Goal: Transaction & Acquisition: Purchase product/service

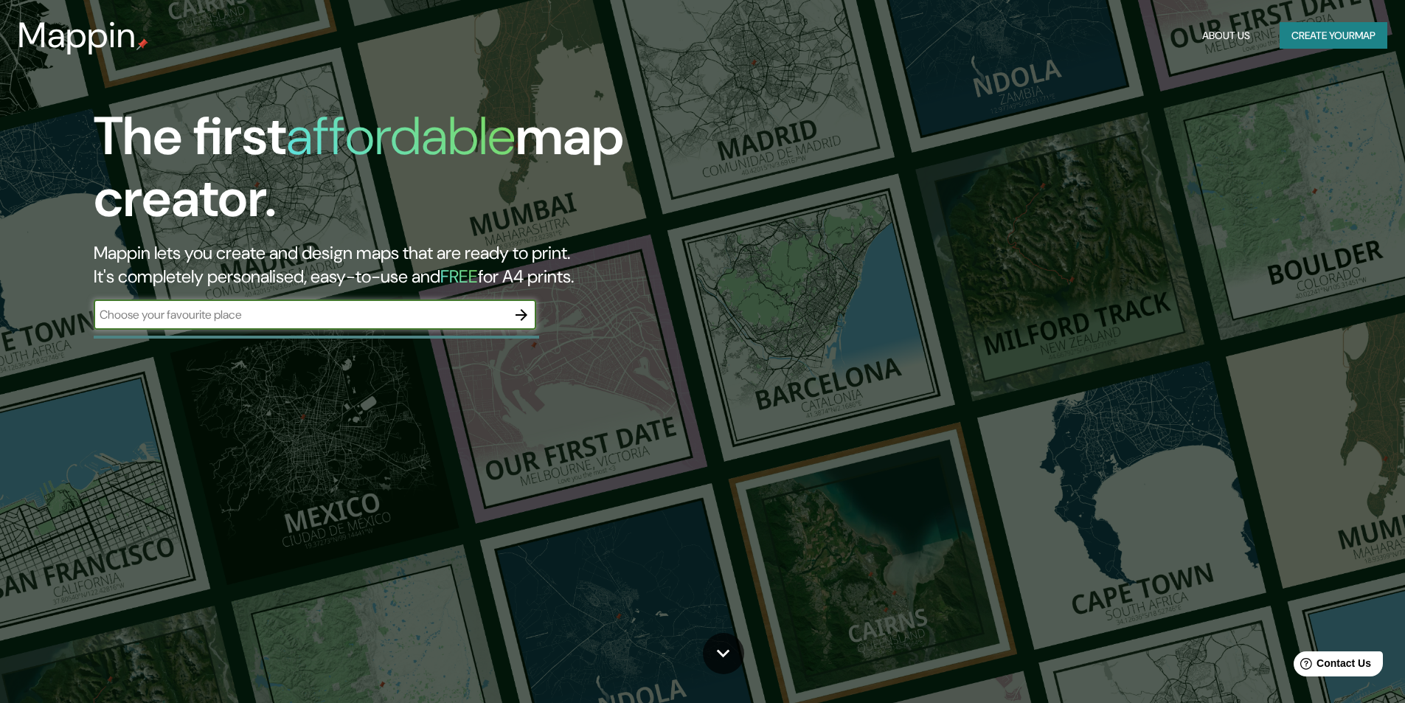
click at [274, 309] on input "text" at bounding box center [300, 314] width 413 height 17
click at [275, 316] on input "text" at bounding box center [300, 314] width 413 height 17
type input "[GEOGRAPHIC_DATA]"
click at [525, 318] on icon "button" at bounding box center [522, 315] width 12 height 12
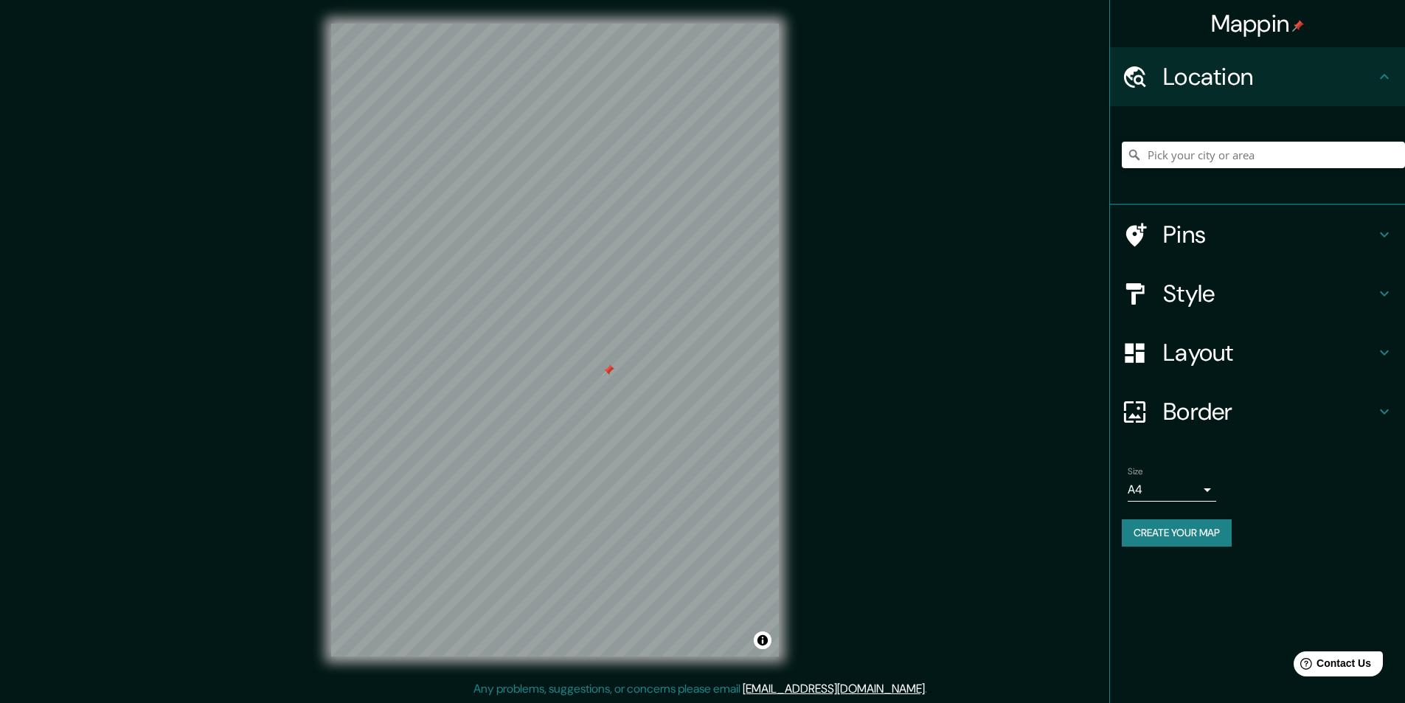
click at [1274, 288] on h4 "Style" at bounding box center [1269, 294] width 212 height 30
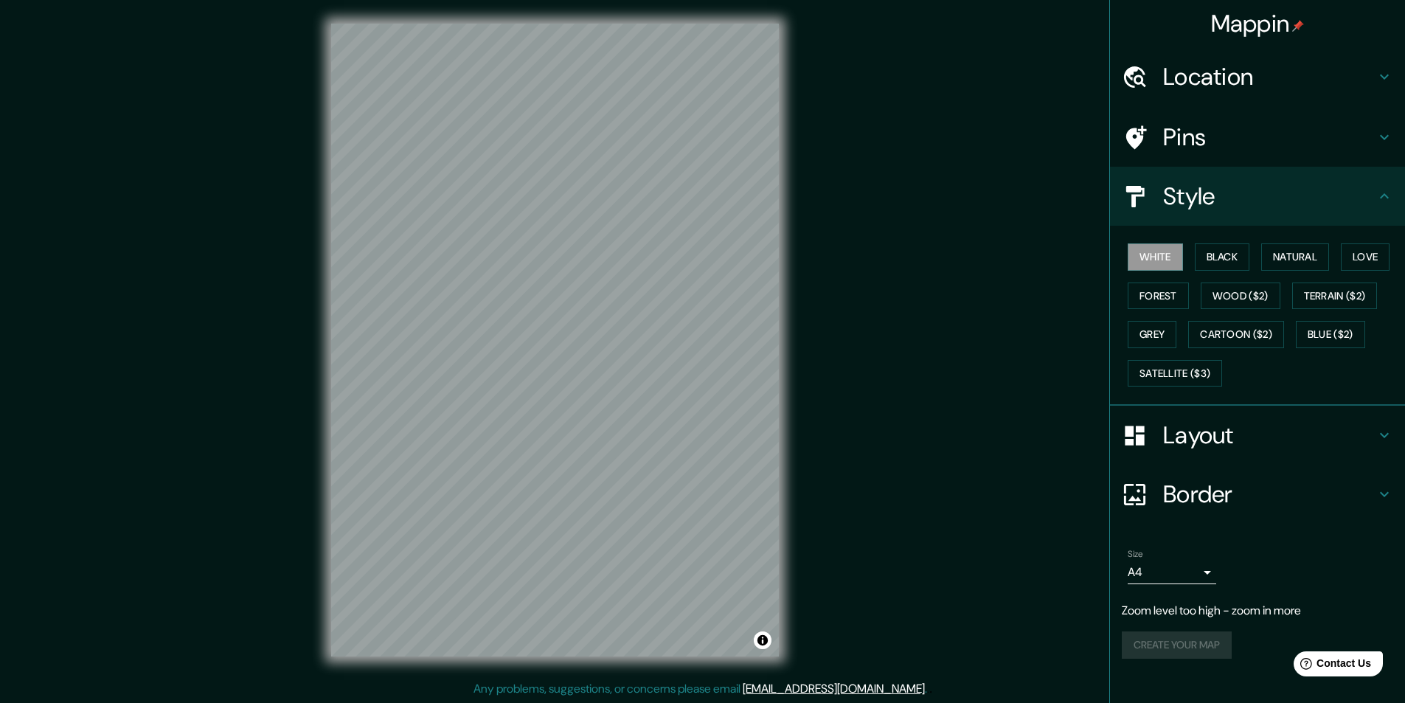
drag, startPoint x: 1168, startPoint y: 86, endPoint x: 1183, endPoint y: 86, distance: 15.5
click at [1169, 86] on h4 "Location" at bounding box center [1269, 77] width 212 height 30
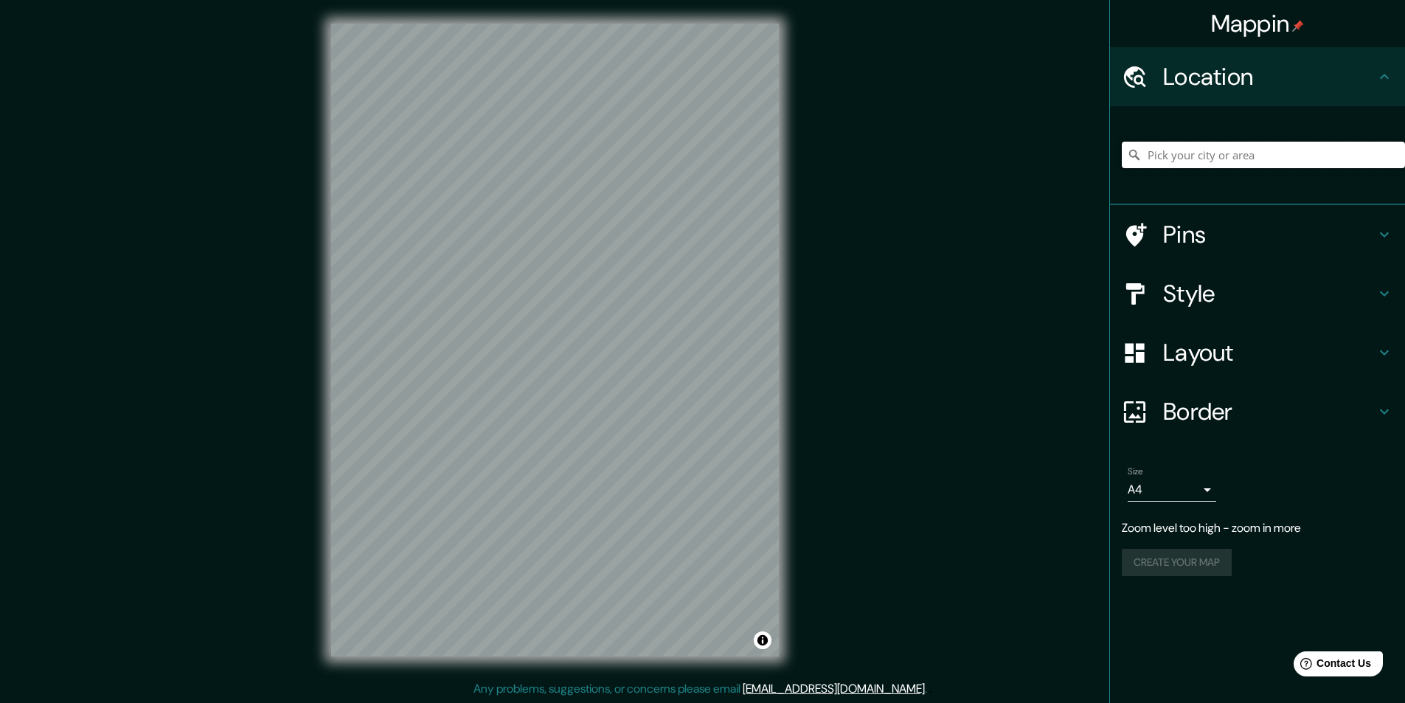
click at [1233, 151] on input "Pick your city or area" at bounding box center [1263, 155] width 283 height 27
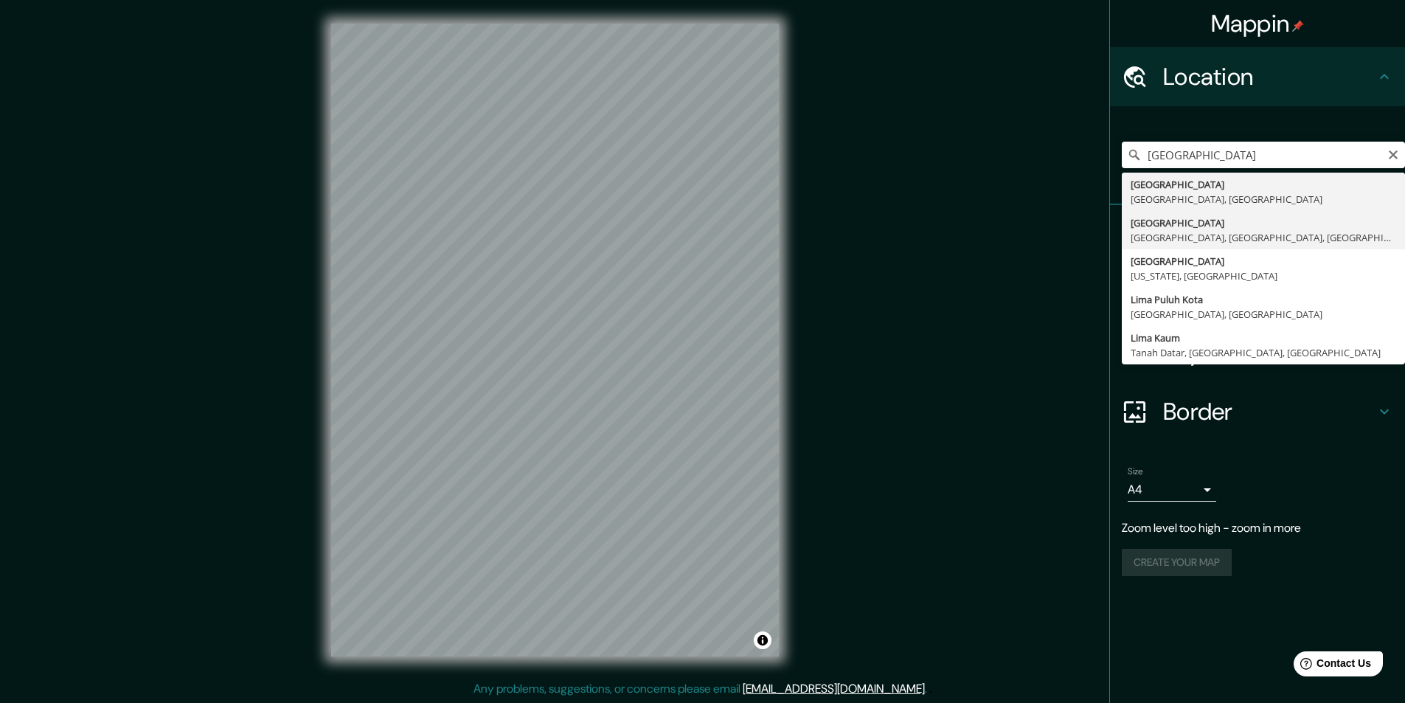
type input "[GEOGRAPHIC_DATA], [GEOGRAPHIC_DATA], [GEOGRAPHIC_DATA], [GEOGRAPHIC_DATA]"
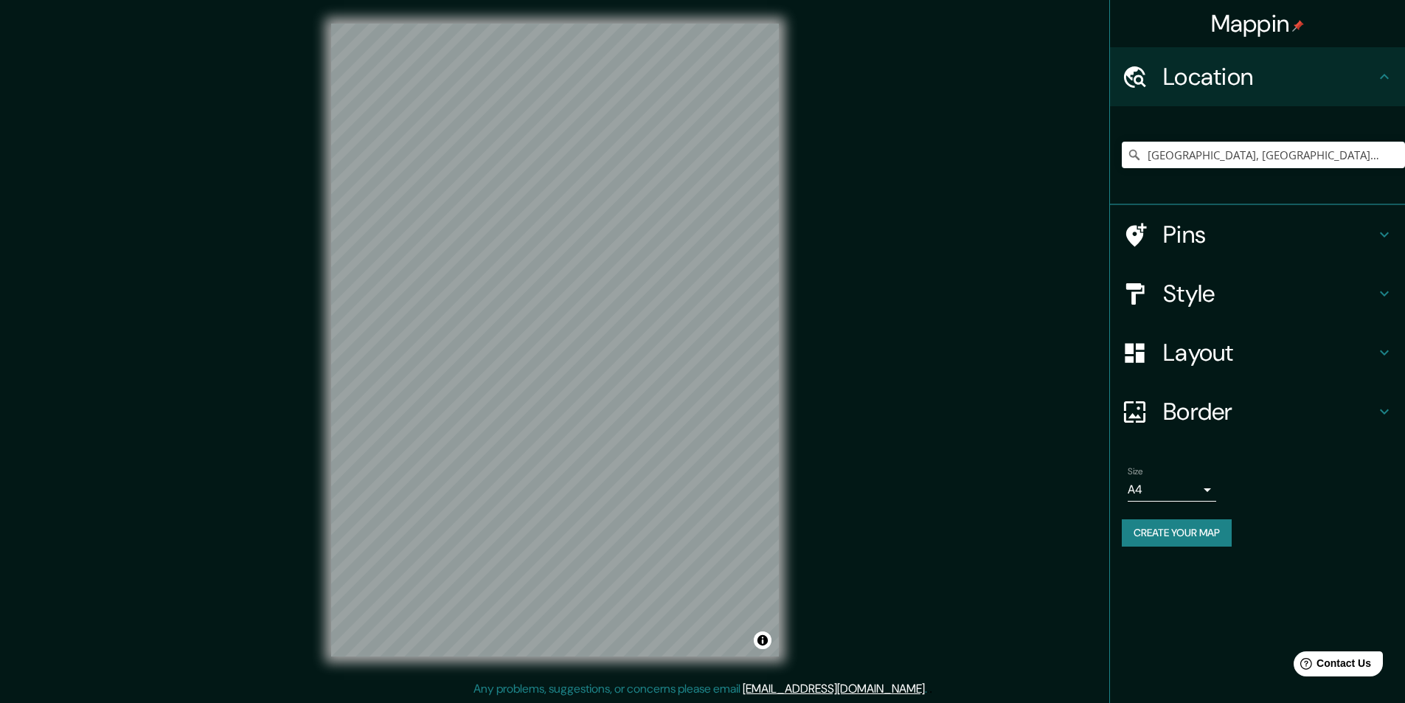
click at [1224, 489] on div "Size A4 single" at bounding box center [1257, 483] width 271 height 47
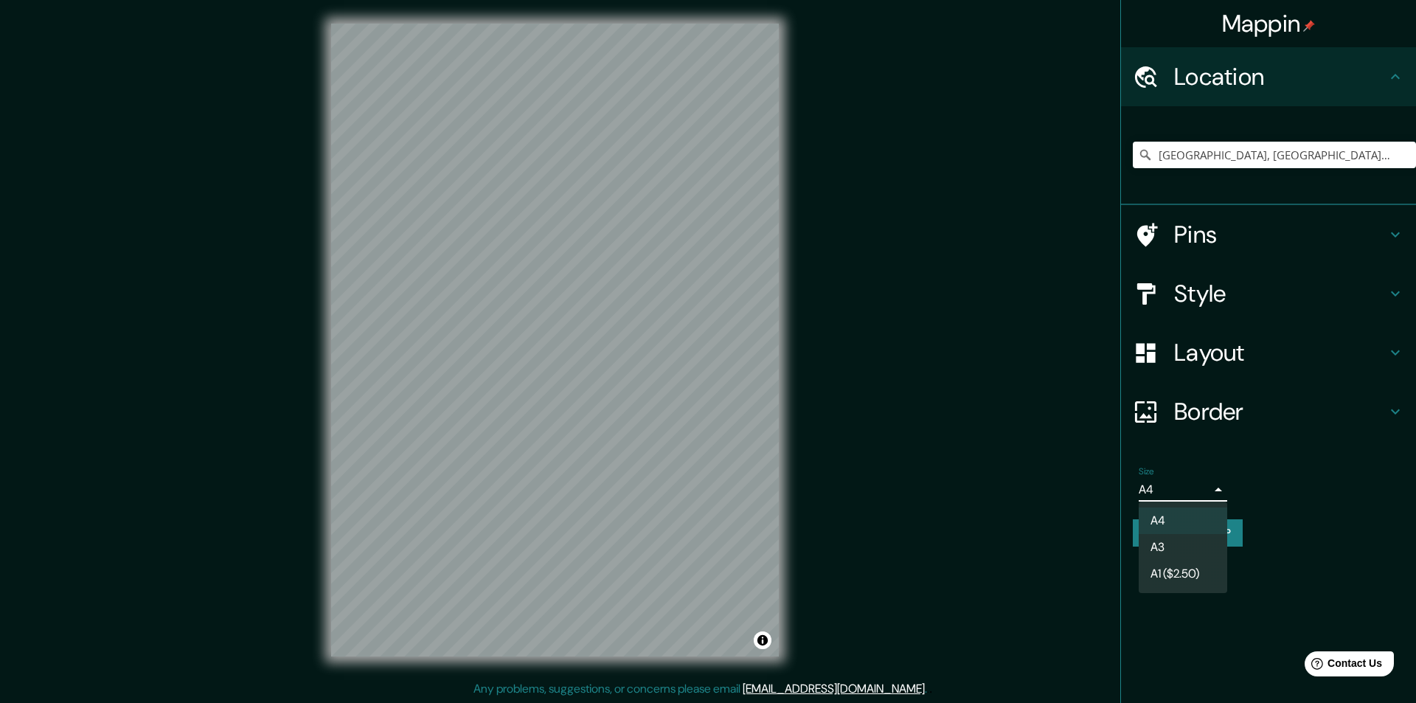
click at [1212, 488] on body "Mappin Location [GEOGRAPHIC_DATA], [GEOGRAPHIC_DATA], [GEOGRAPHIC_DATA], [GEOGR…" at bounding box center [708, 351] width 1416 height 703
click at [1189, 547] on li "A3" at bounding box center [1183, 547] width 89 height 27
type input "a4"
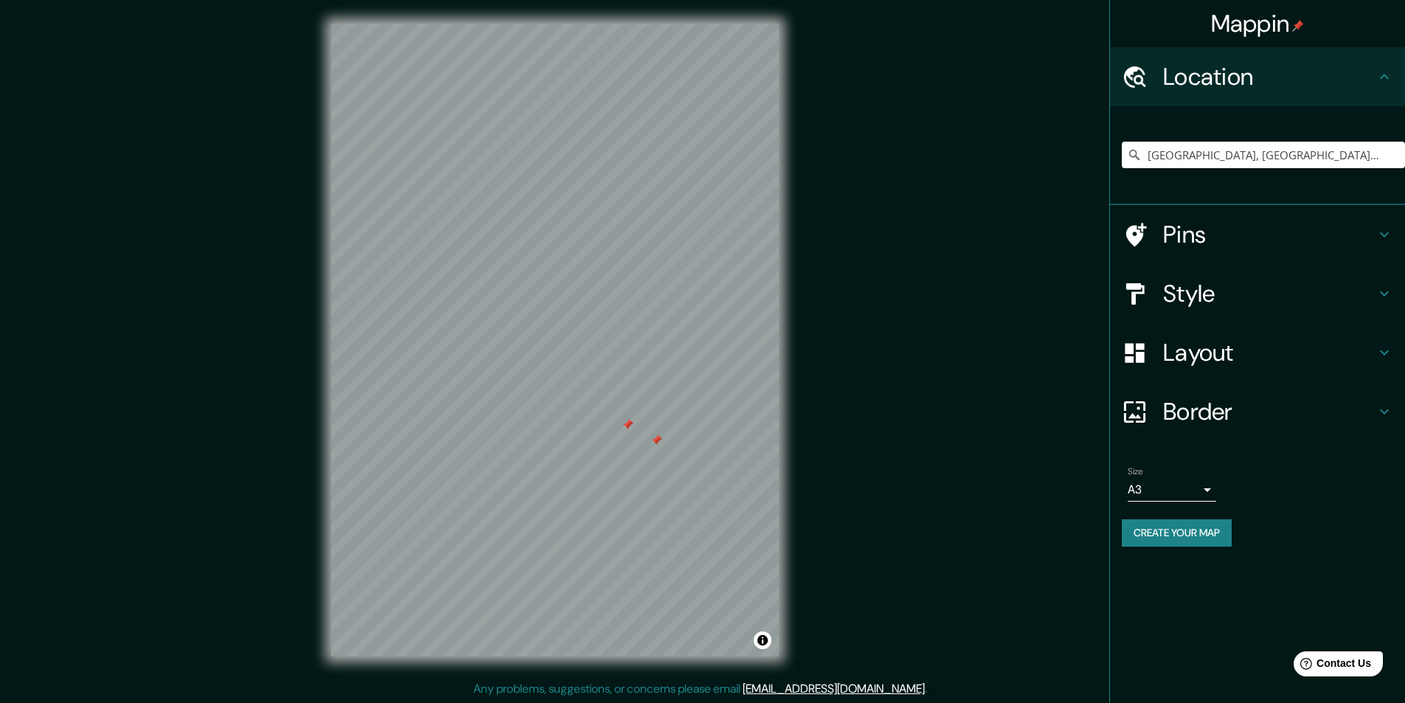
click at [1243, 303] on h4 "Style" at bounding box center [1269, 294] width 212 height 30
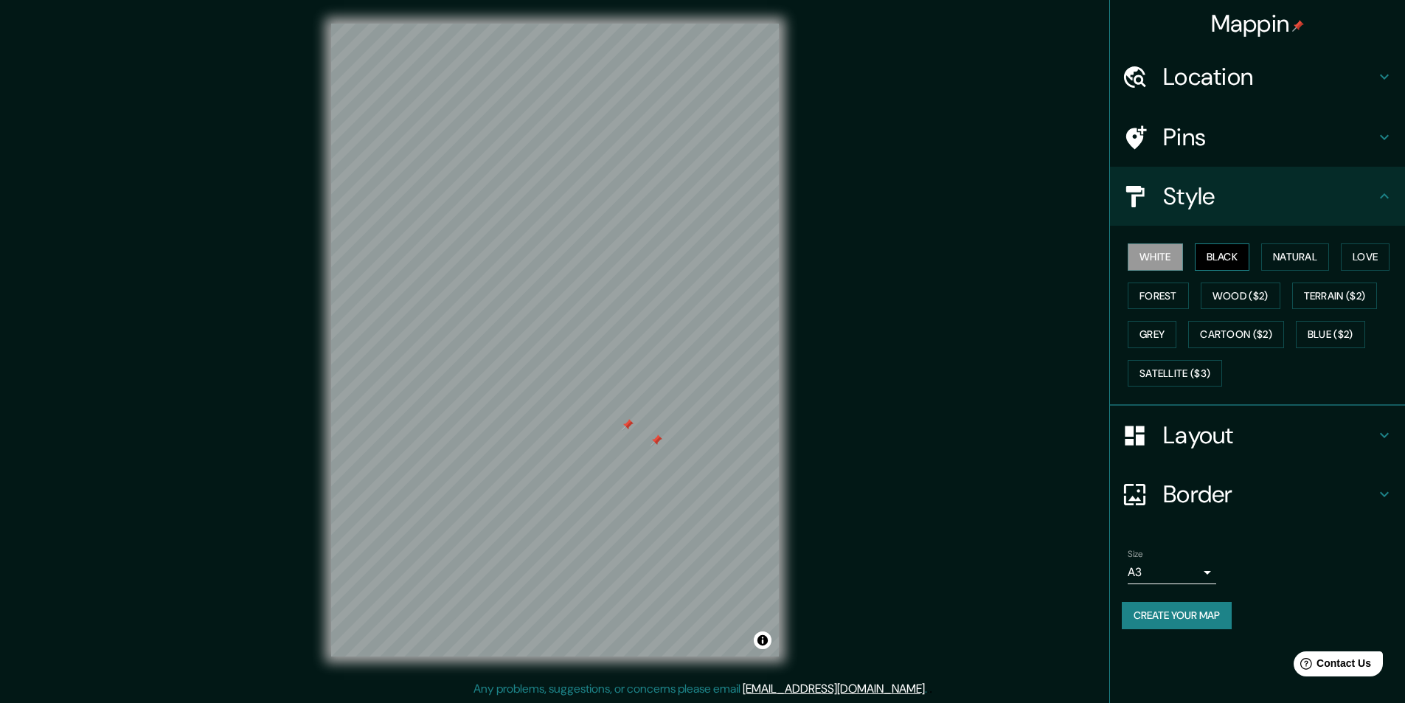
click at [1218, 261] on button "Black" at bounding box center [1222, 256] width 55 height 27
click at [1329, 257] on button "Natural" at bounding box center [1295, 256] width 68 height 27
click at [1364, 257] on button "Love" at bounding box center [1365, 256] width 49 height 27
click at [1360, 288] on button "Terrain ($2)" at bounding box center [1335, 296] width 86 height 27
click at [1147, 305] on button "Forest" at bounding box center [1158, 296] width 61 height 27
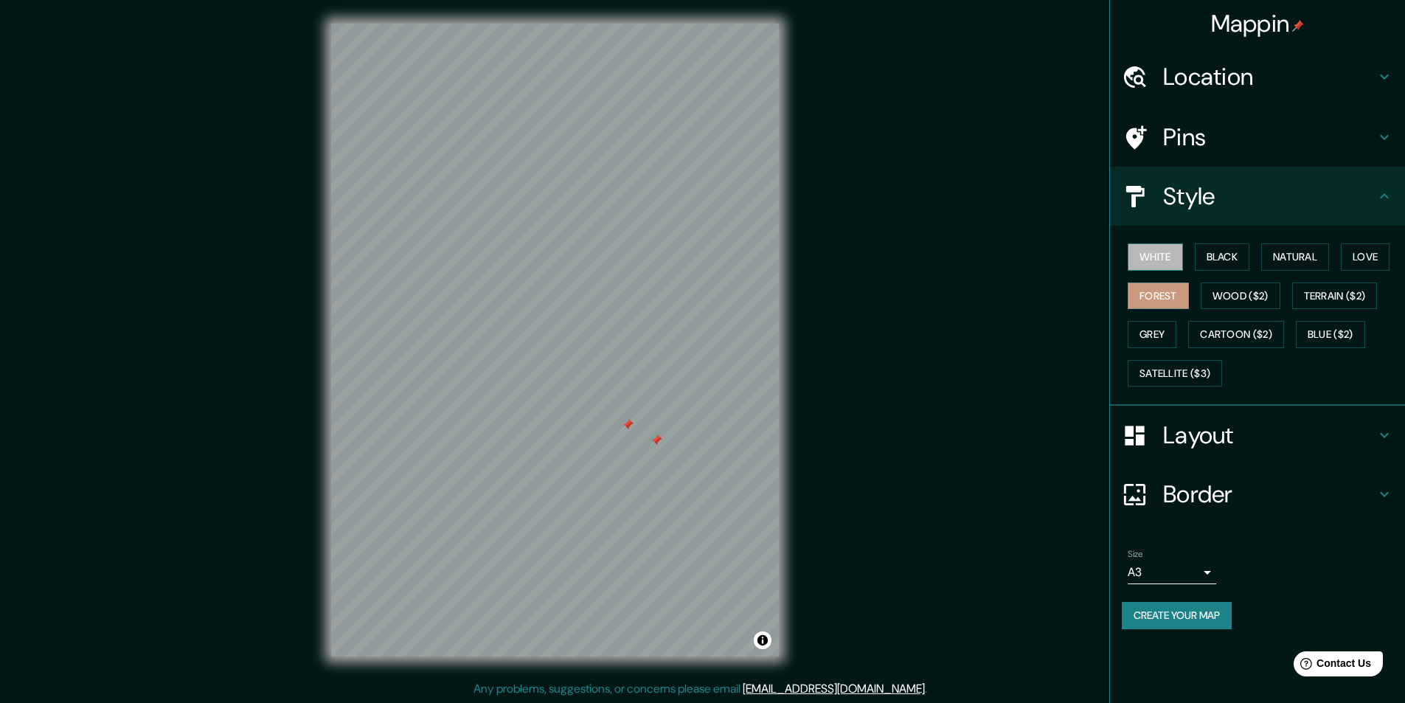
click at [1152, 262] on button "White" at bounding box center [1155, 256] width 55 height 27
click at [1239, 252] on button "Black" at bounding box center [1222, 256] width 55 height 27
click at [1327, 252] on button "Natural" at bounding box center [1295, 256] width 68 height 27
click at [1139, 329] on button "Grey" at bounding box center [1152, 334] width 49 height 27
click at [657, 443] on div at bounding box center [657, 441] width 12 height 12
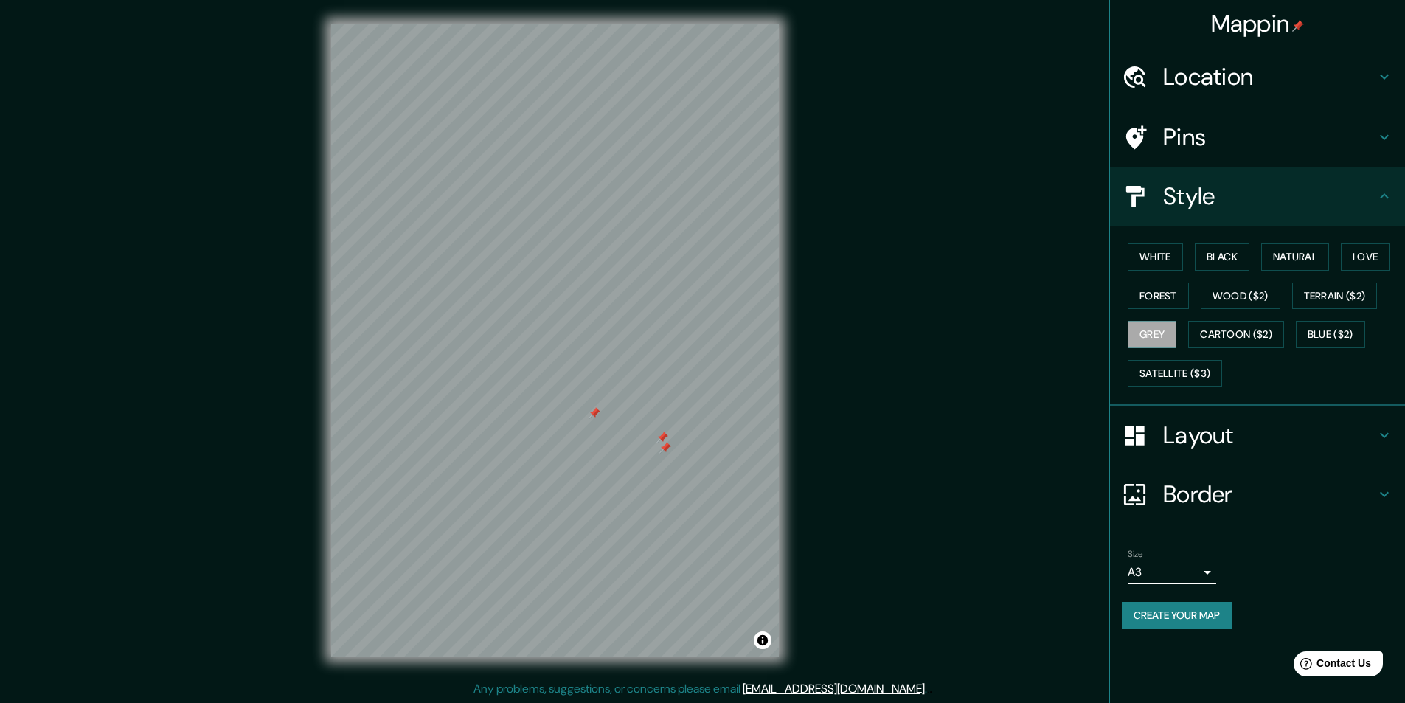
click at [670, 443] on div at bounding box center [666, 448] width 12 height 12
click at [661, 440] on div at bounding box center [663, 438] width 12 height 12
